Goal: Information Seeking & Learning: Learn about a topic

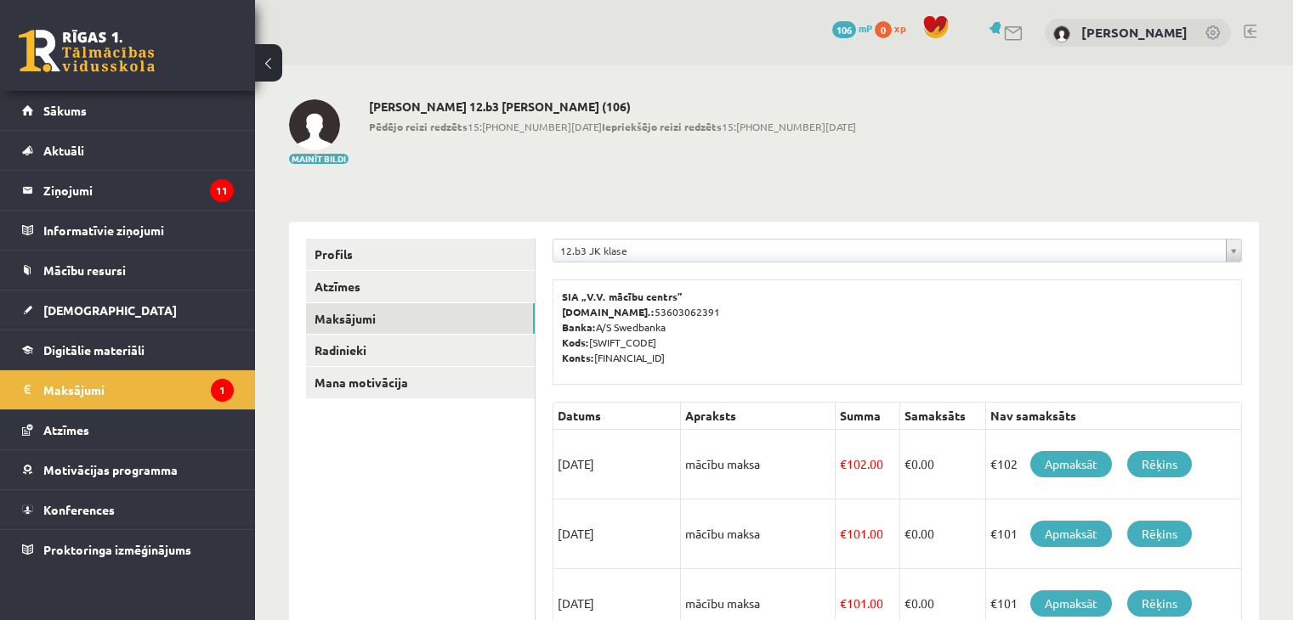
scroll to position [45, 0]
click at [133, 195] on legend "Ziņojumi 11" at bounding box center [138, 190] width 190 height 39
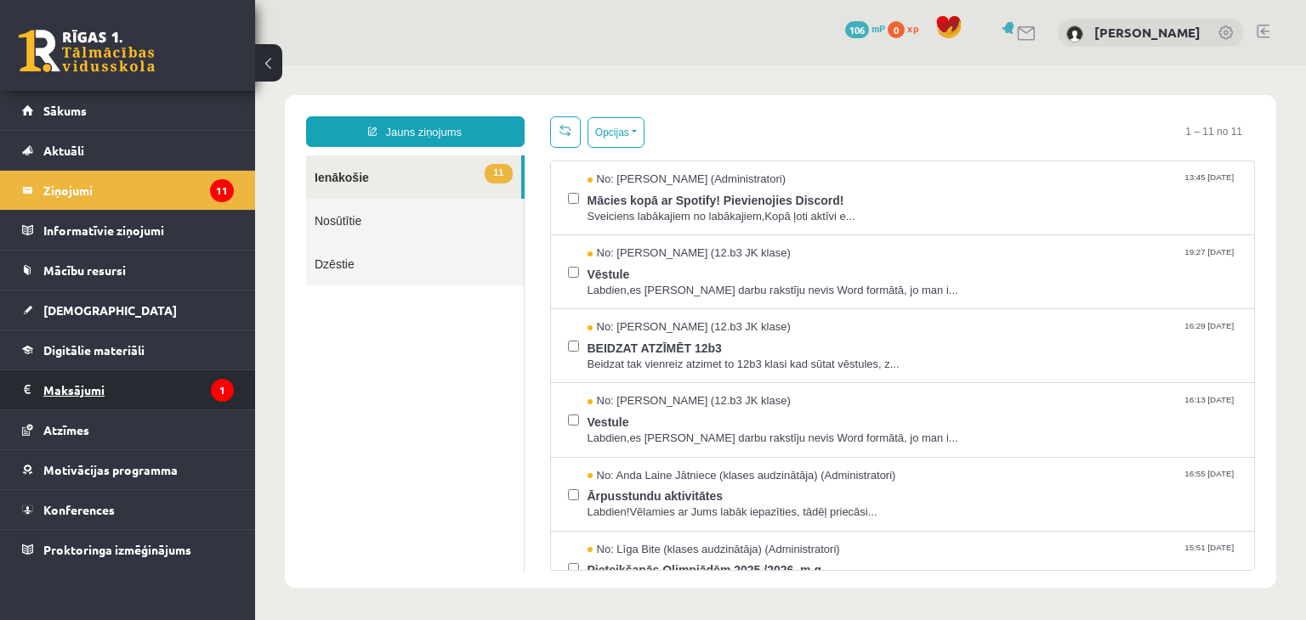
click at [107, 392] on legend "Maksājumi 1" at bounding box center [138, 390] width 190 height 39
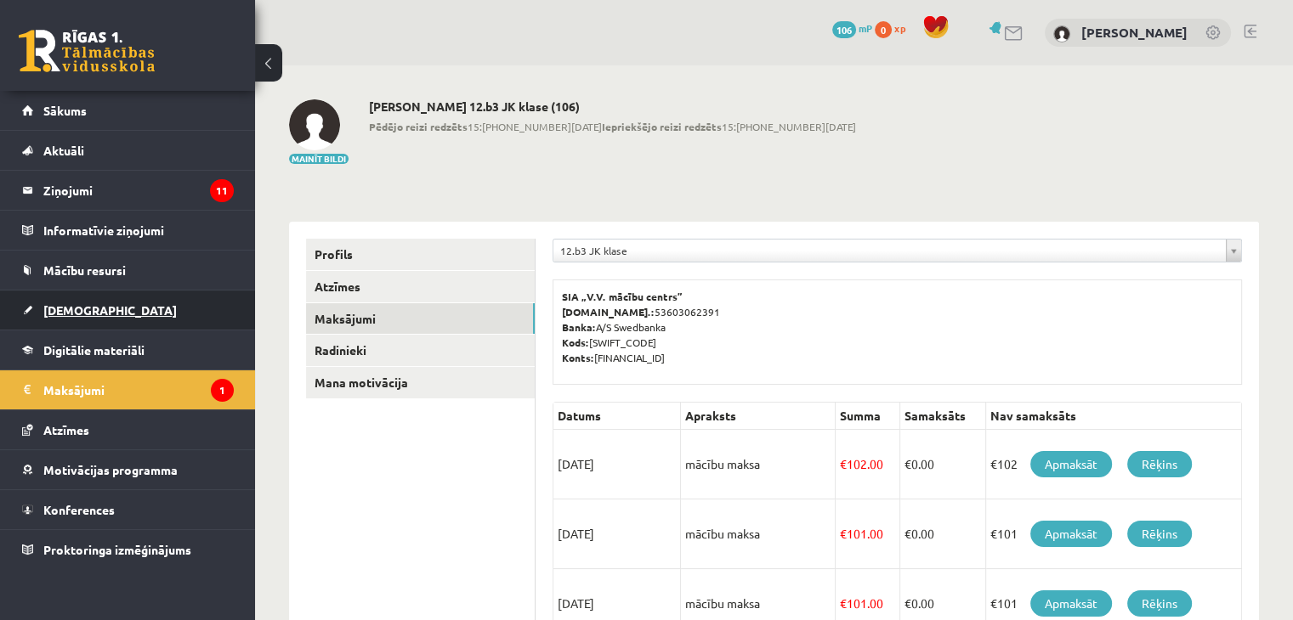
click at [105, 327] on link "[DEMOGRAPHIC_DATA]" at bounding box center [128, 310] width 212 height 39
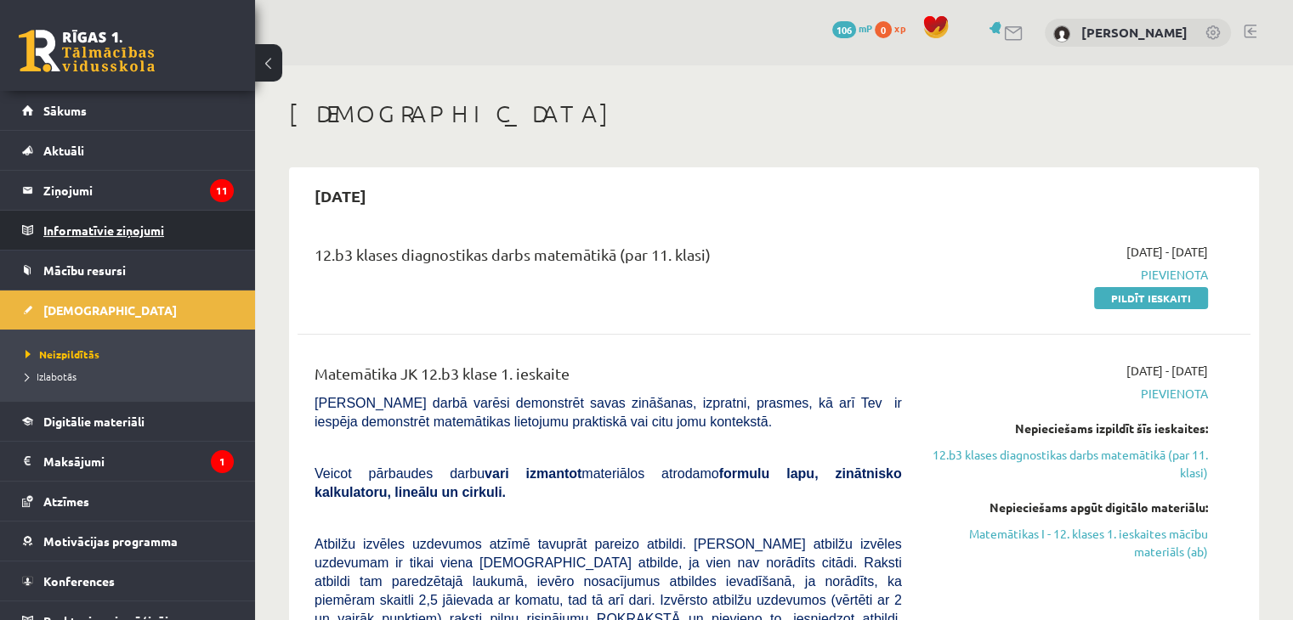
click at [110, 232] on legend "Informatīvie ziņojumi 0" at bounding box center [138, 230] width 190 height 39
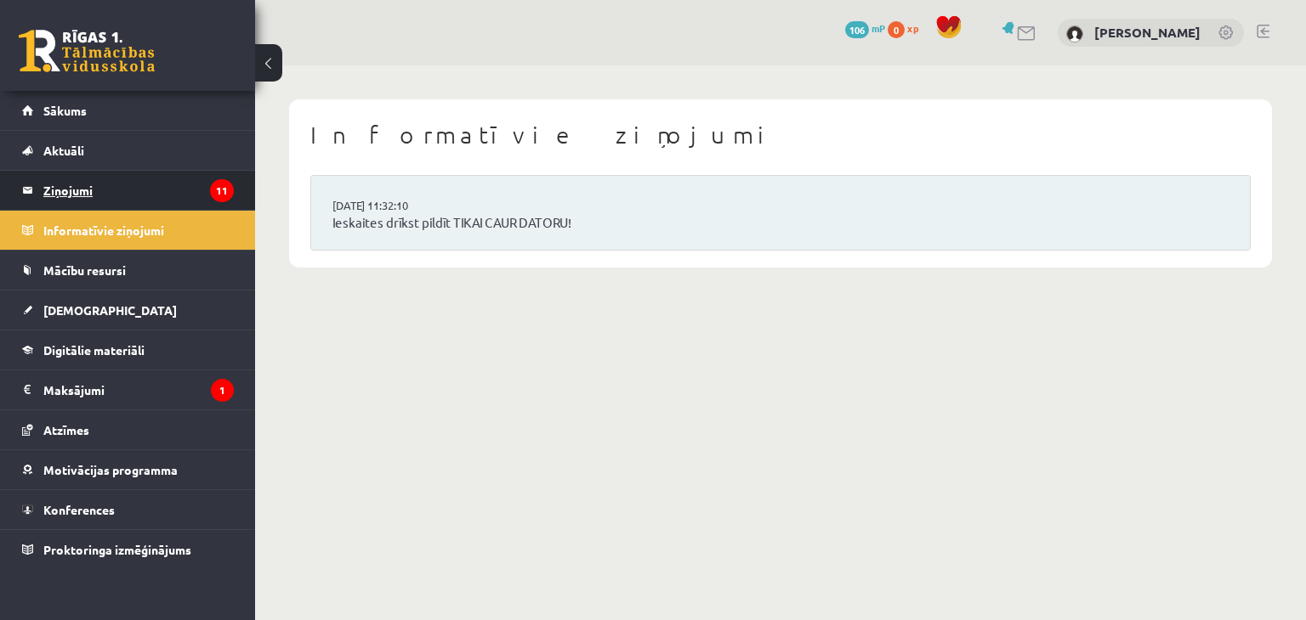
click at [107, 185] on legend "Ziņojumi 11" at bounding box center [138, 190] width 190 height 39
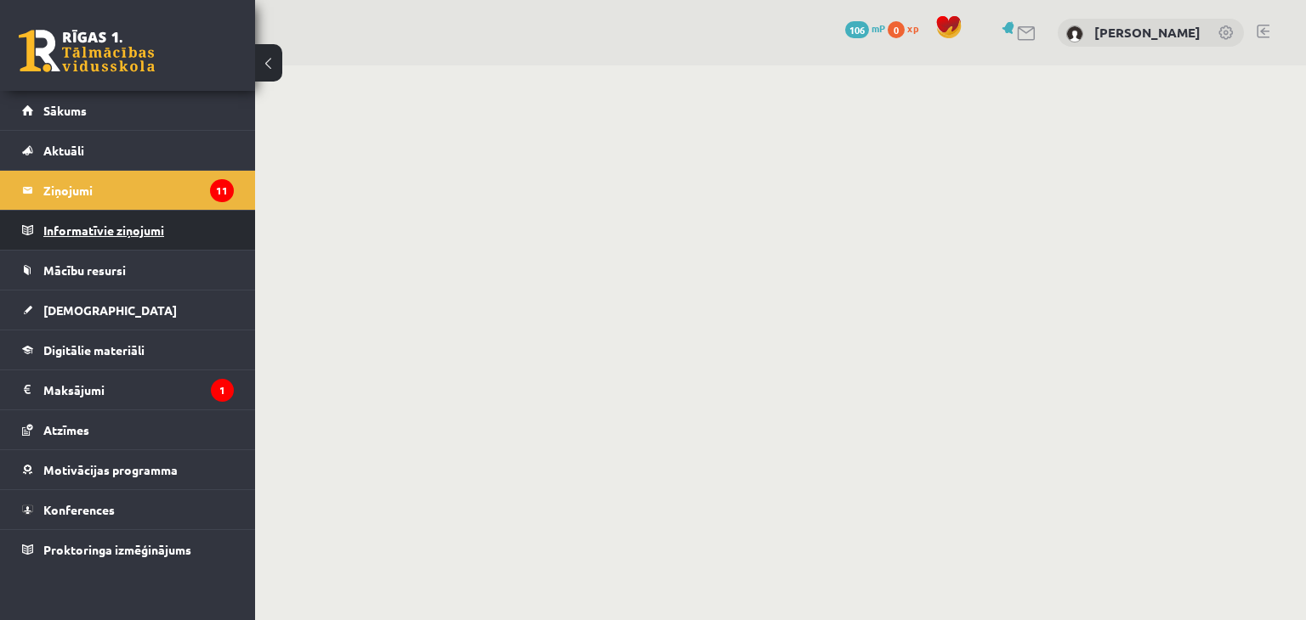
click at [111, 212] on legend "Informatīvie ziņojumi 0" at bounding box center [138, 230] width 190 height 39
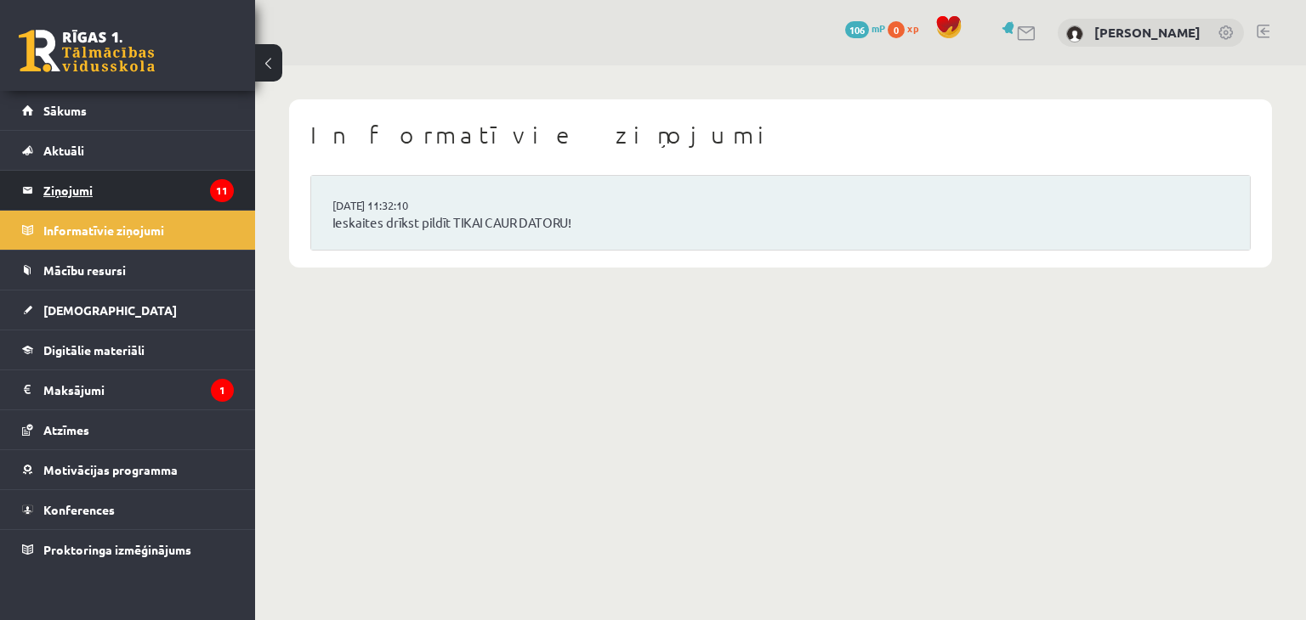
click at [111, 195] on legend "Ziņojumi 11" at bounding box center [138, 190] width 190 height 39
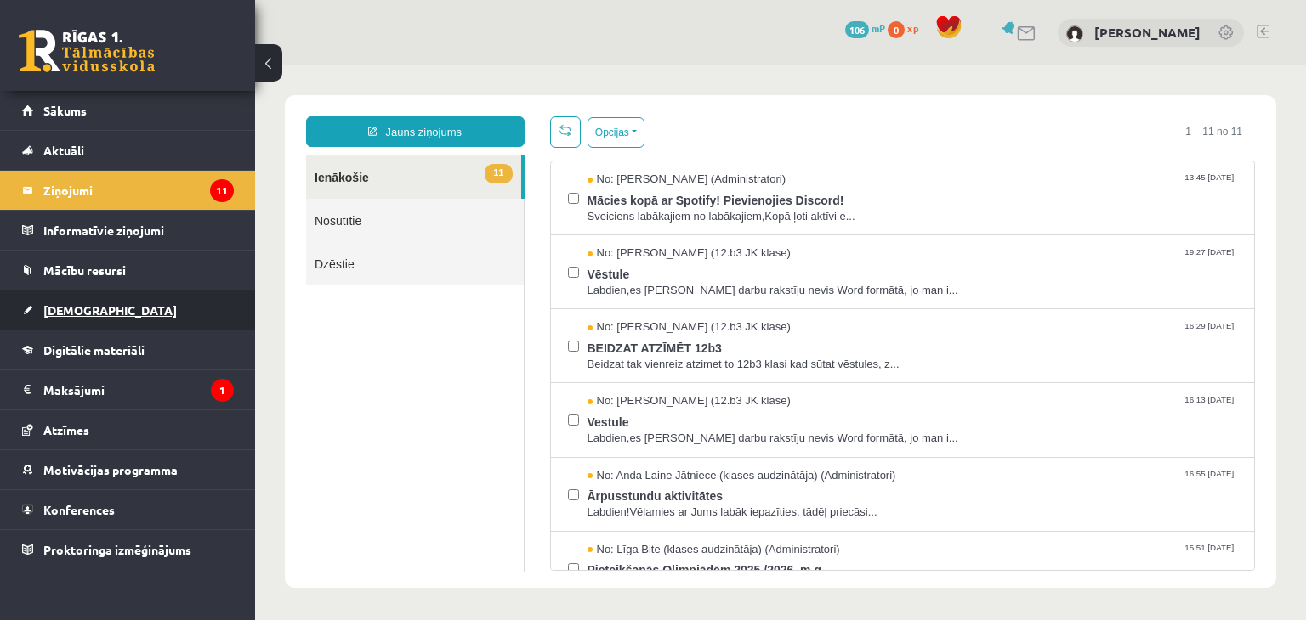
click at [92, 315] on link "[DEMOGRAPHIC_DATA]" at bounding box center [128, 310] width 212 height 39
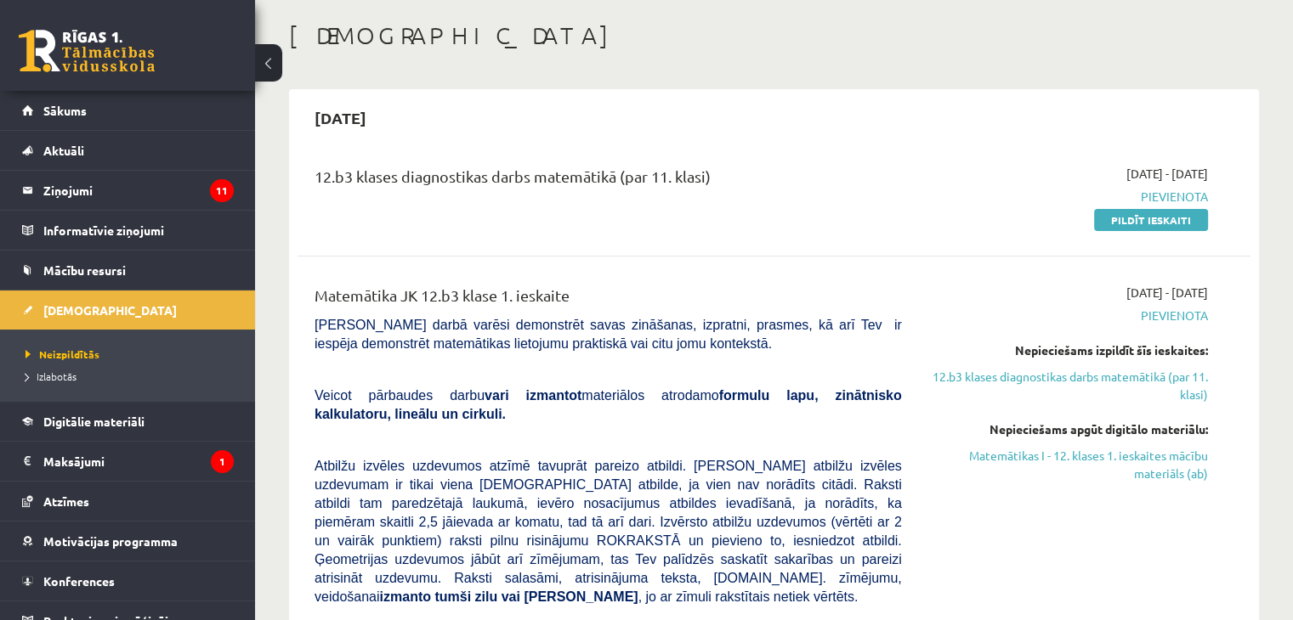
scroll to position [85, 0]
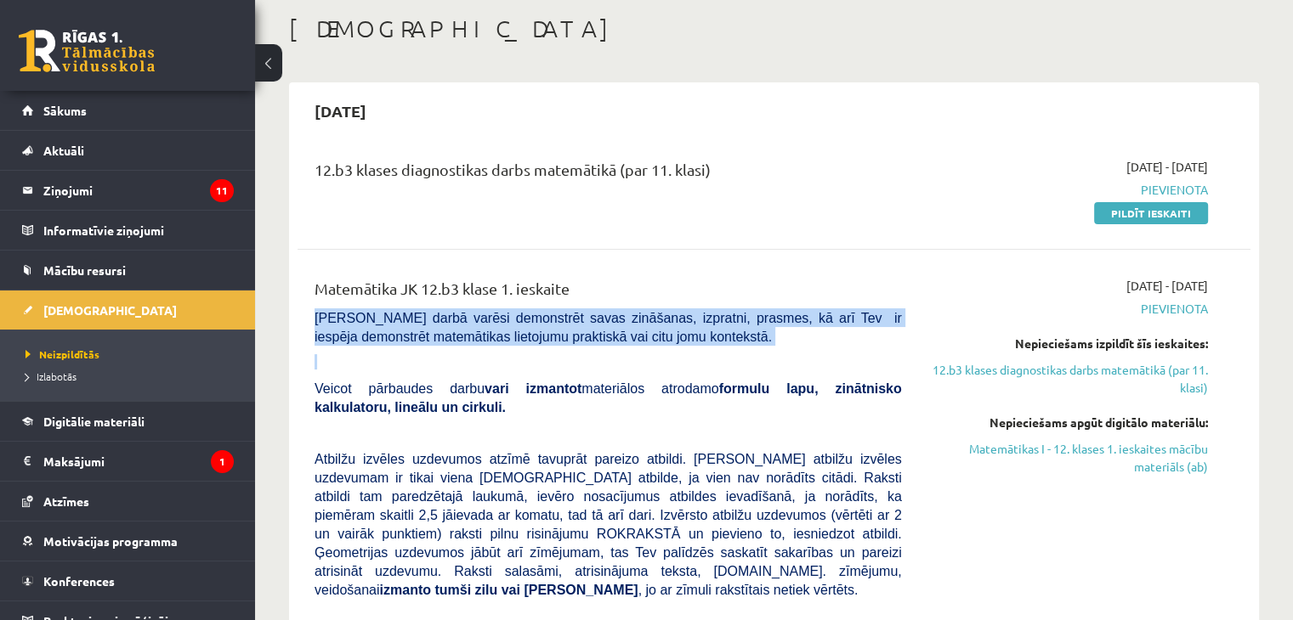
drag, startPoint x: 309, startPoint y: 318, endPoint x: 648, endPoint y: 354, distance: 340.3
click at [648, 354] on div "Matemātika JK 12.b3 klase 1. ieskaite Pārbaudes darbā varēsi demonstrēt savas z…" at bounding box center [608, 592] width 613 height 631
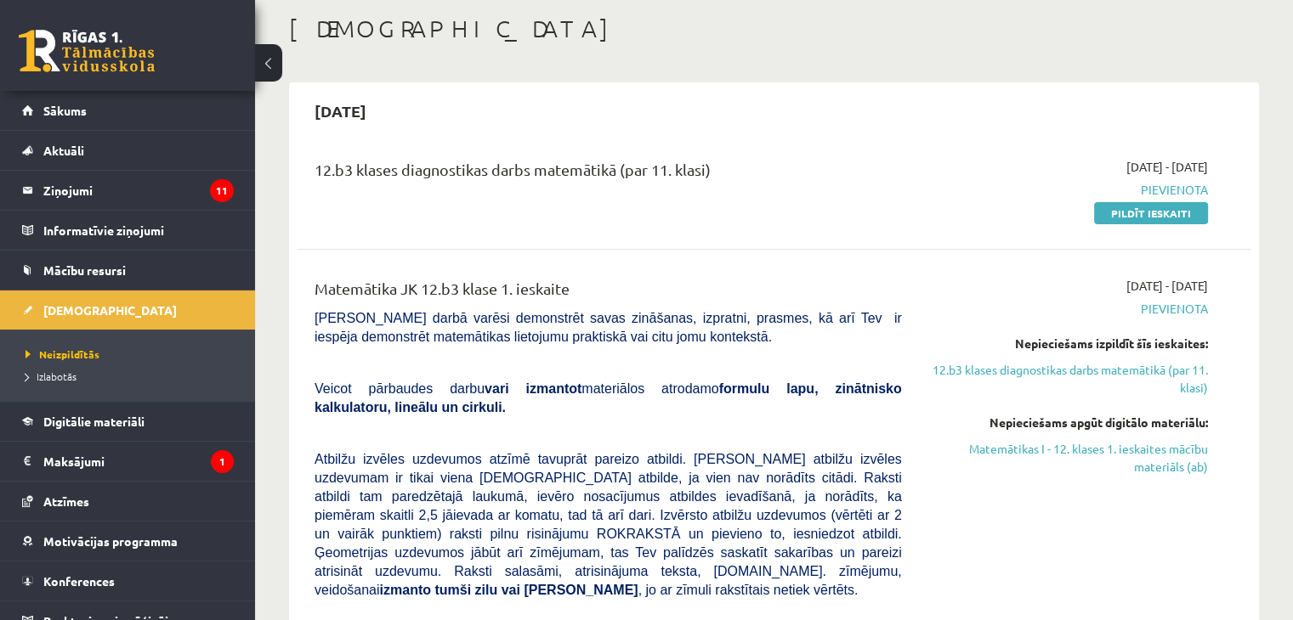
click at [661, 121] on div "2025-09-15" at bounding box center [773, 111] width 953 height 40
